Goal: Task Accomplishment & Management: Use online tool/utility

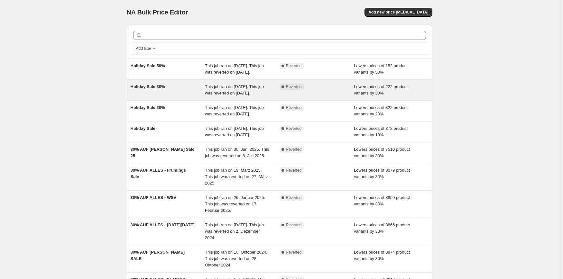
click at [186, 97] on div "Holiday Sale 30%" at bounding box center [168, 90] width 75 height 13
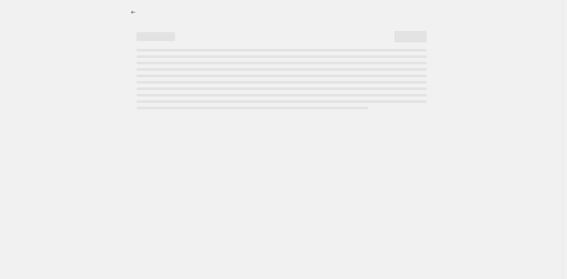
select select "percentage"
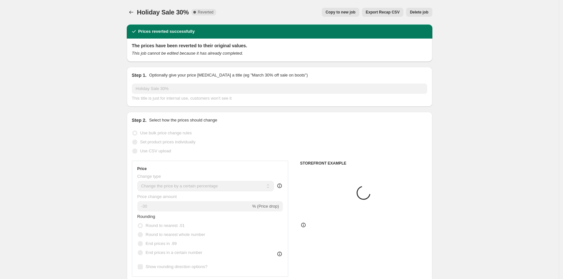
select select "collection"
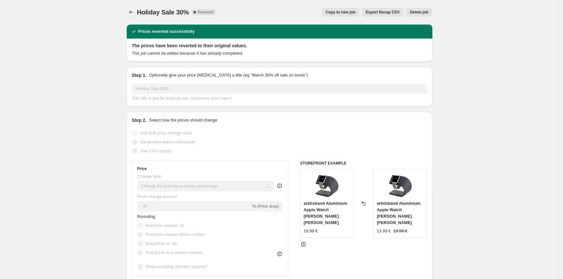
click at [342, 12] on span "Copy to new job" at bounding box center [341, 12] width 30 height 5
select select "percentage"
select select "collection"
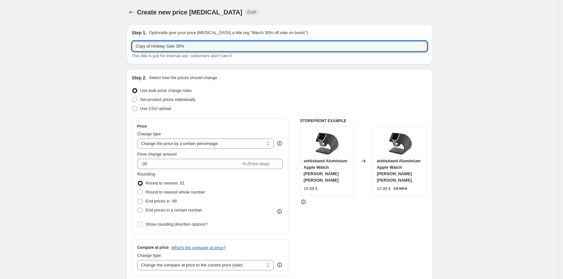
drag, startPoint x: 169, startPoint y: 46, endPoint x: 102, endPoint y: 46, distance: 67.0
type input "[PERSON_NAME] Sale 30%"
click at [254, 77] on div "Step 2. Select how the prices should change" at bounding box center [280, 78] width 296 height 6
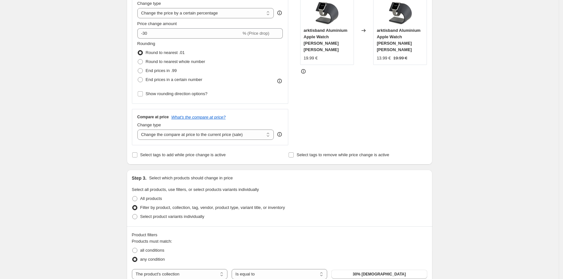
scroll to position [156, 0]
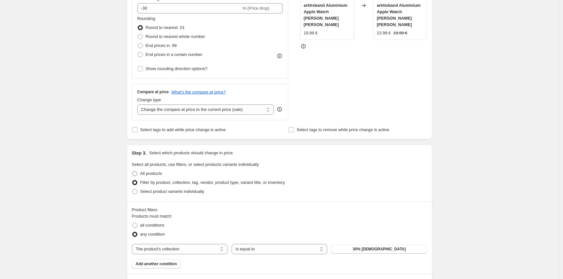
click at [137, 173] on span at bounding box center [134, 173] width 5 height 5
click at [133, 172] on input "All products" at bounding box center [132, 171] width 0 height 0
radio input "true"
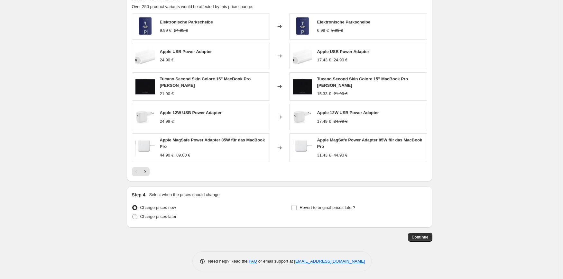
scroll to position [368, 0]
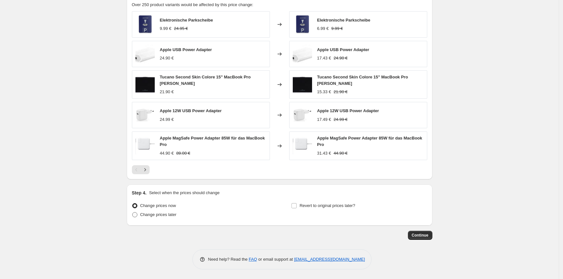
click at [137, 218] on span at bounding box center [134, 214] width 5 height 5
click at [133, 213] on input "Change prices later" at bounding box center [132, 212] width 0 height 0
radio input "true"
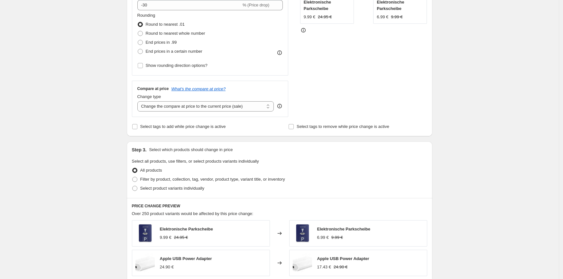
scroll to position [0, 0]
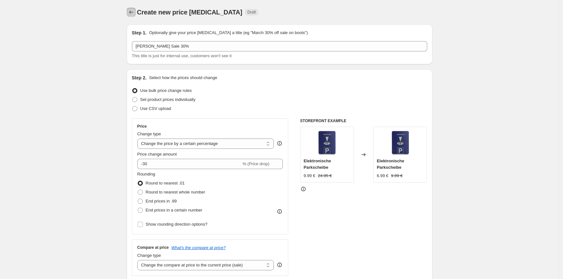
click at [132, 12] on icon "Price change jobs" at bounding box center [131, 12] width 4 height 3
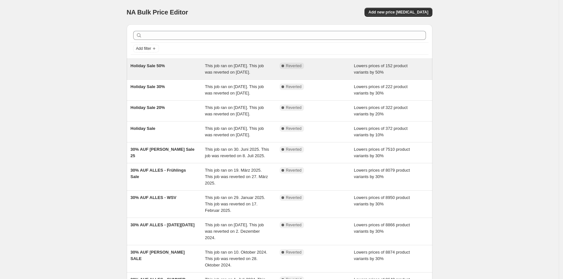
click at [156, 63] on span "Holiday Sale 50%" at bounding box center [148, 65] width 34 height 5
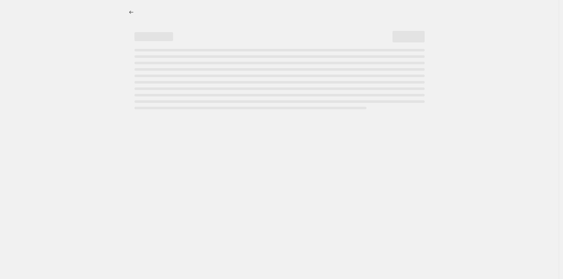
select select "percentage"
select select "collection"
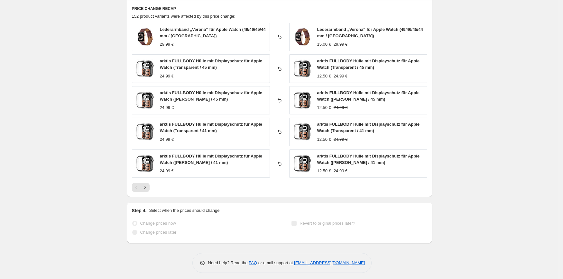
scroll to position [475, 0]
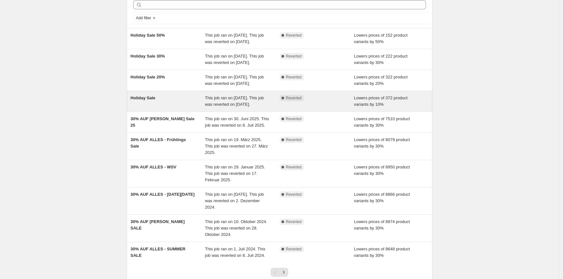
scroll to position [47, 0]
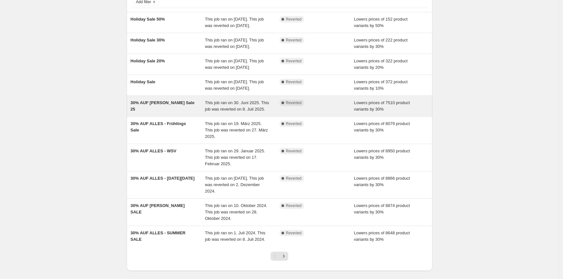
click at [212, 112] on span "This job ran on 30. Juni 2025. This job was reverted on 8. Juli 2025." at bounding box center [237, 105] width 64 height 11
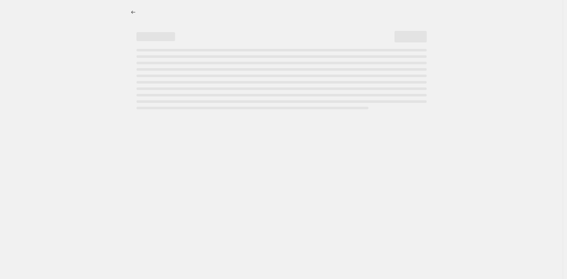
select select "percentage"
select select "collection"
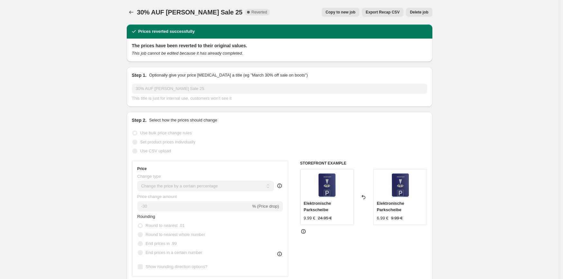
click at [348, 12] on span "Copy to new job" at bounding box center [341, 12] width 30 height 5
select select "percentage"
select select "collection"
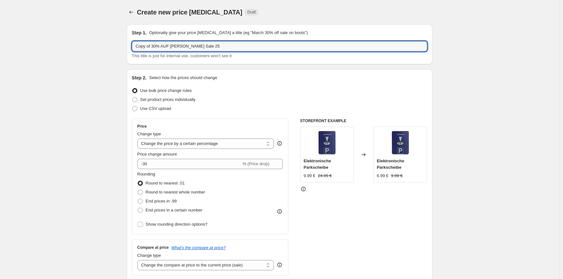
drag, startPoint x: 155, startPoint y: 47, endPoint x: 108, endPoint y: 49, distance: 46.1
click at [179, 46] on input "30% AUF [PERSON_NAME] Sale 25" at bounding box center [280, 46] width 296 height 10
type input "30% AUF [PERSON_NAME] Sale 25"
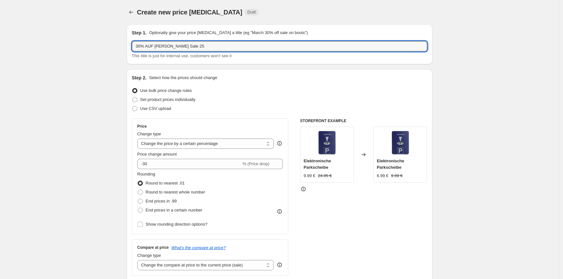
click at [397, 22] on div "Create new price [MEDICAL_DATA]. This page is ready Create new price [MEDICAL_D…" at bounding box center [280, 12] width 306 height 24
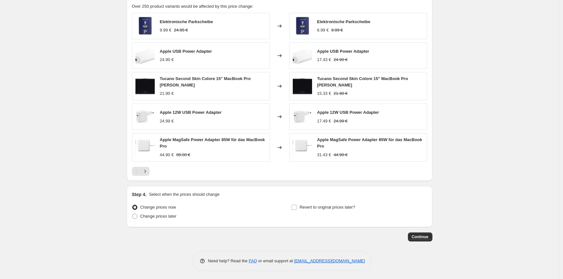
scroll to position [440, 0]
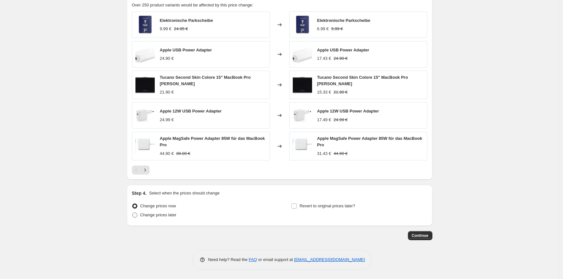
click at [137, 217] on span at bounding box center [134, 215] width 5 height 5
click at [133, 213] on input "Change prices later" at bounding box center [132, 213] width 0 height 0
radio input "true"
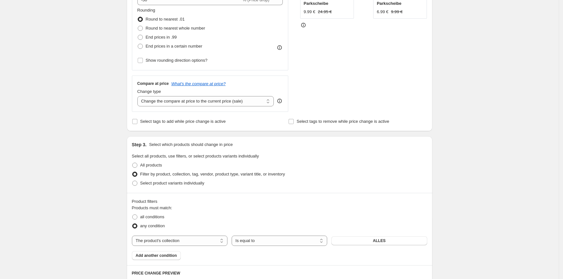
scroll to position [164, 0]
click at [380, 242] on span "ALLES" at bounding box center [379, 240] width 13 height 5
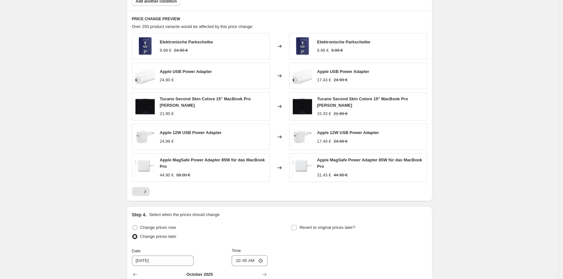
scroll to position [419, 0]
click at [150, 193] on button "Next" at bounding box center [145, 191] width 9 height 9
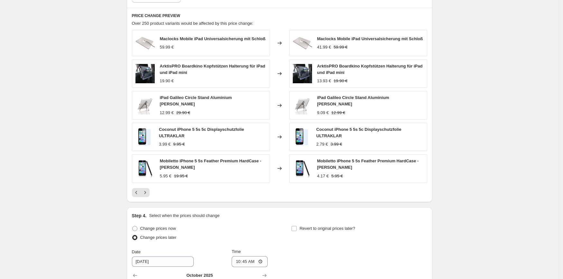
scroll to position [410, 0]
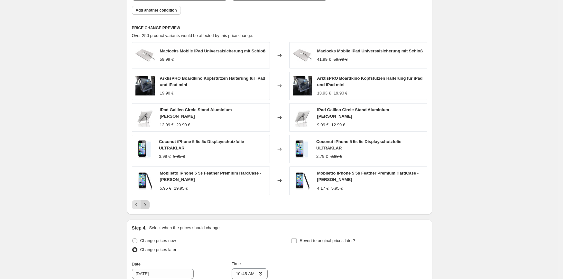
click at [150, 206] on button "Next" at bounding box center [145, 205] width 9 height 9
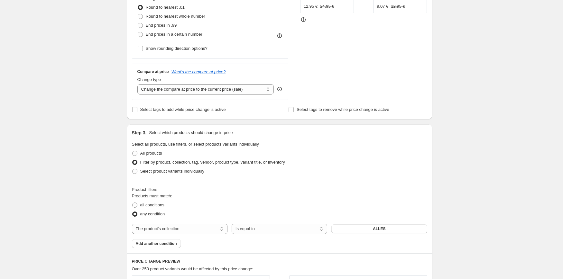
scroll to position [185, 0]
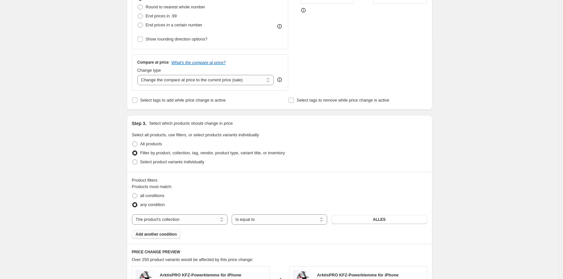
click at [169, 234] on span "Add another condition" at bounding box center [156, 234] width 41 height 5
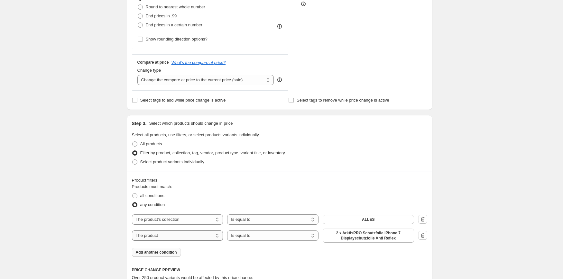
click at [217, 237] on select "The product The product's collection The product's tag The product's vendor The…" at bounding box center [177, 236] width 91 height 10
select select "collection"
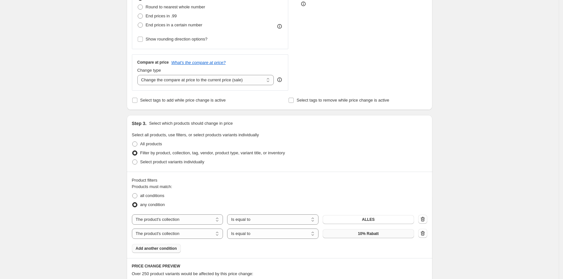
click at [389, 235] on button "10% Rabatt" at bounding box center [368, 234] width 91 height 9
click at [428, 234] on button "button" at bounding box center [422, 233] width 9 height 9
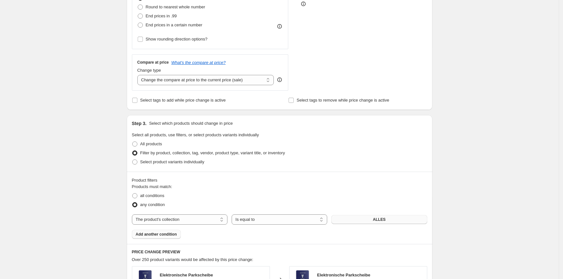
click at [398, 221] on button "ALLES" at bounding box center [380, 219] width 96 height 9
click at [494, 202] on div "Create new price [MEDICAL_DATA]. This page is ready Create new price [MEDICAL_D…" at bounding box center [279, 230] width 559 height 830
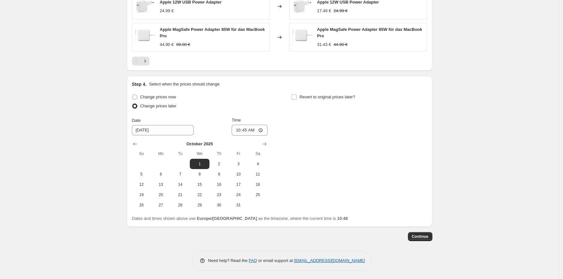
scroll to position [551, 0]
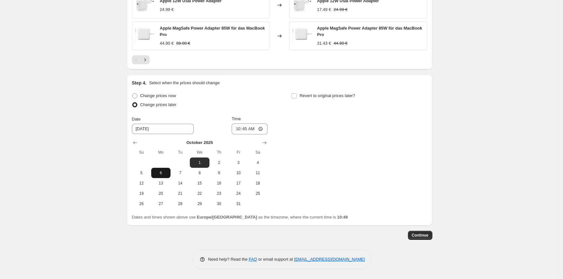
click at [163, 174] on span "6" at bounding box center [161, 173] width 14 height 5
type input "[DATE]"
click at [258, 129] on input "10:45" at bounding box center [250, 129] width 36 height 11
type input "08:00"
click at [297, 97] on input "Revert to original prices later?" at bounding box center [294, 95] width 5 height 5
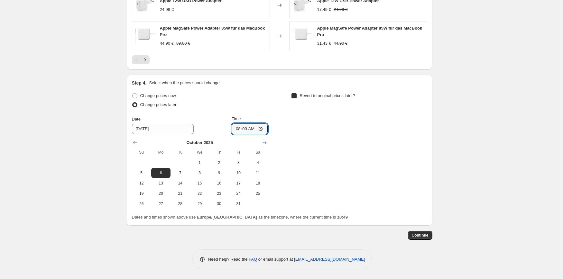
checkbox input "true"
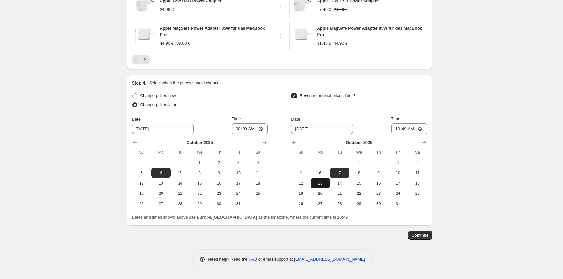
click at [321, 183] on span "13" at bounding box center [321, 183] width 14 height 5
type input "[DATE]"
click at [408, 129] on input "10:49" at bounding box center [409, 129] width 36 height 11
type input "08:00"
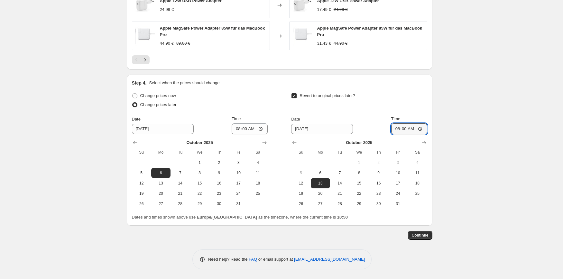
click at [422, 237] on span "Continue" at bounding box center [420, 235] width 17 height 5
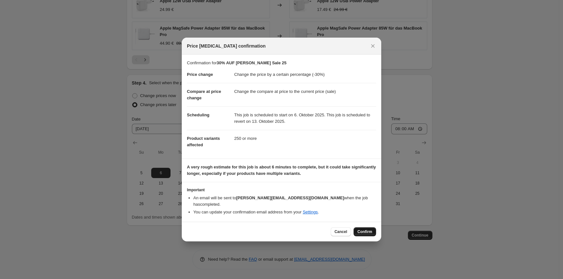
click at [370, 231] on span "Confirm" at bounding box center [365, 232] width 15 height 5
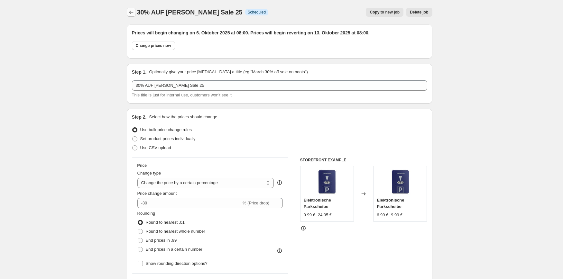
click at [135, 13] on icon "Price change jobs" at bounding box center [131, 12] width 6 height 6
